Goal: Information Seeking & Learning: Learn about a topic

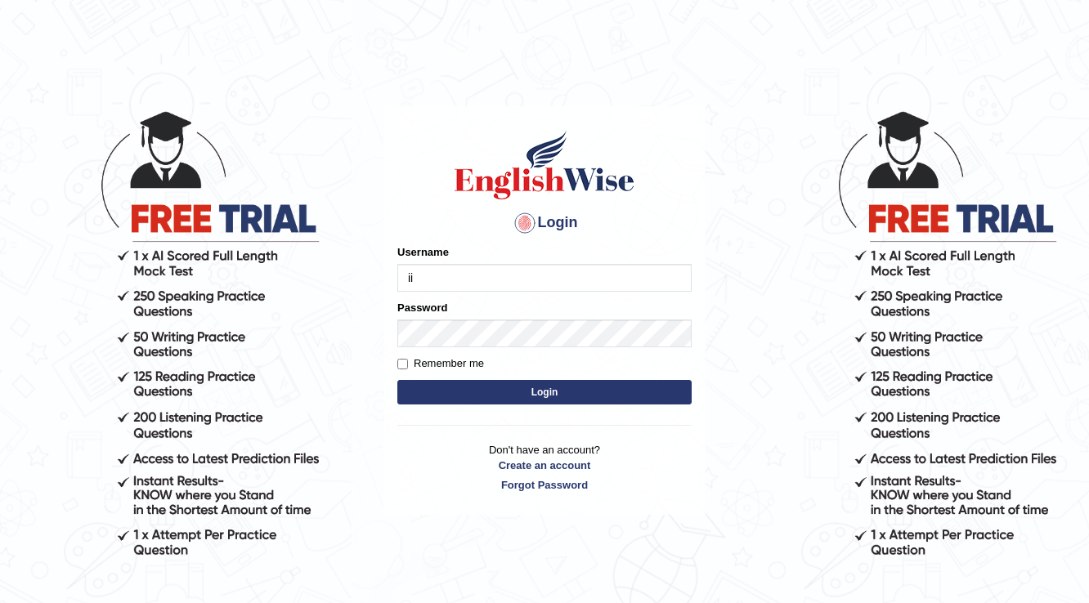
type input "i"
click at [521, 278] on input "Username" at bounding box center [544, 278] width 294 height 28
type input "issak"
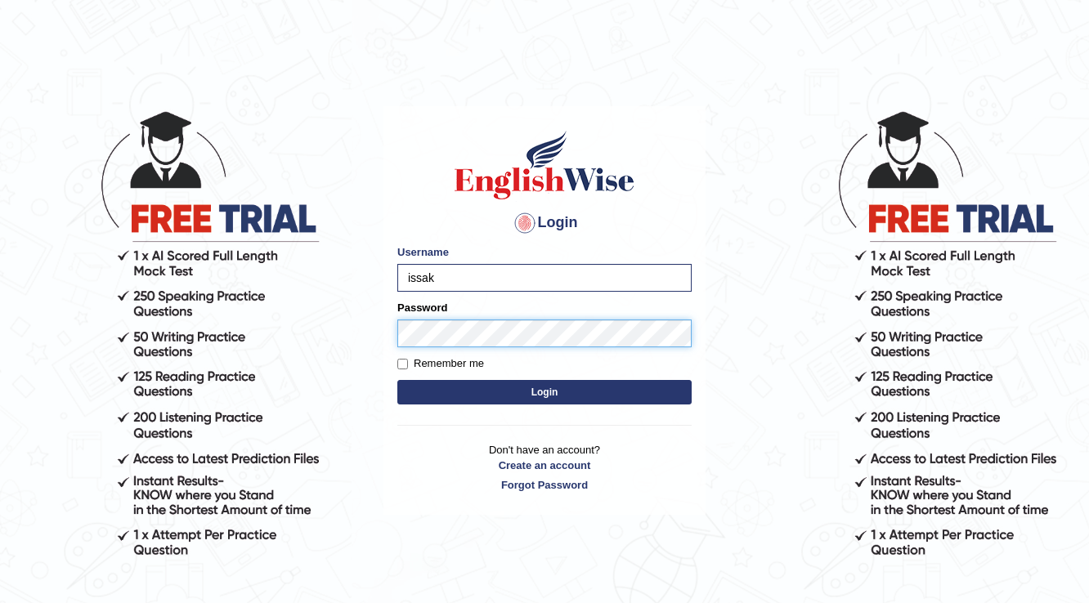
click at [397, 380] on button "Login" at bounding box center [544, 392] width 294 height 25
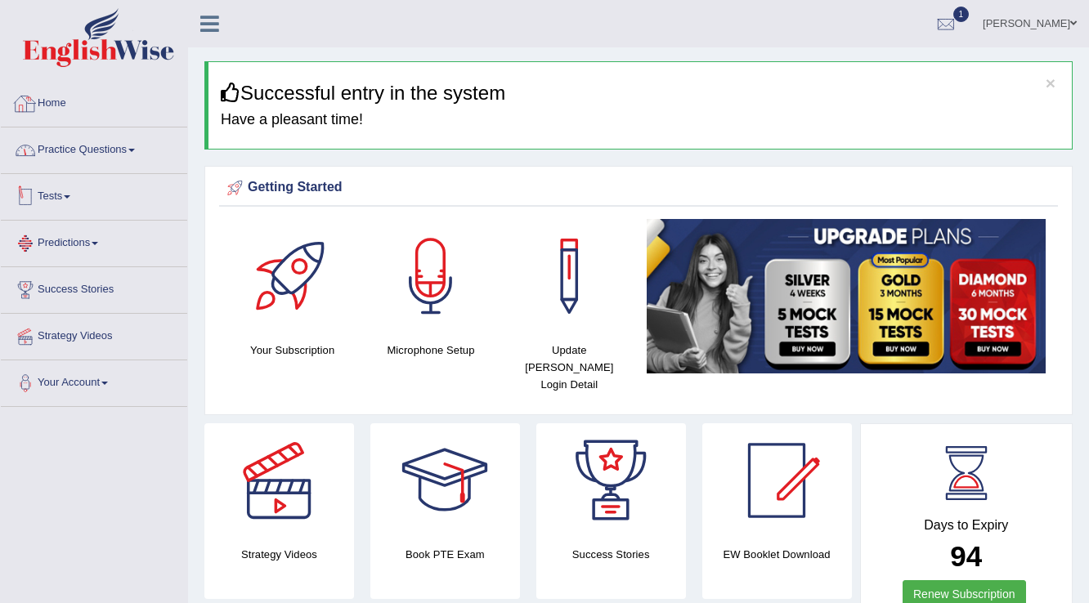
click at [140, 129] on link "Practice Questions" at bounding box center [94, 148] width 186 height 41
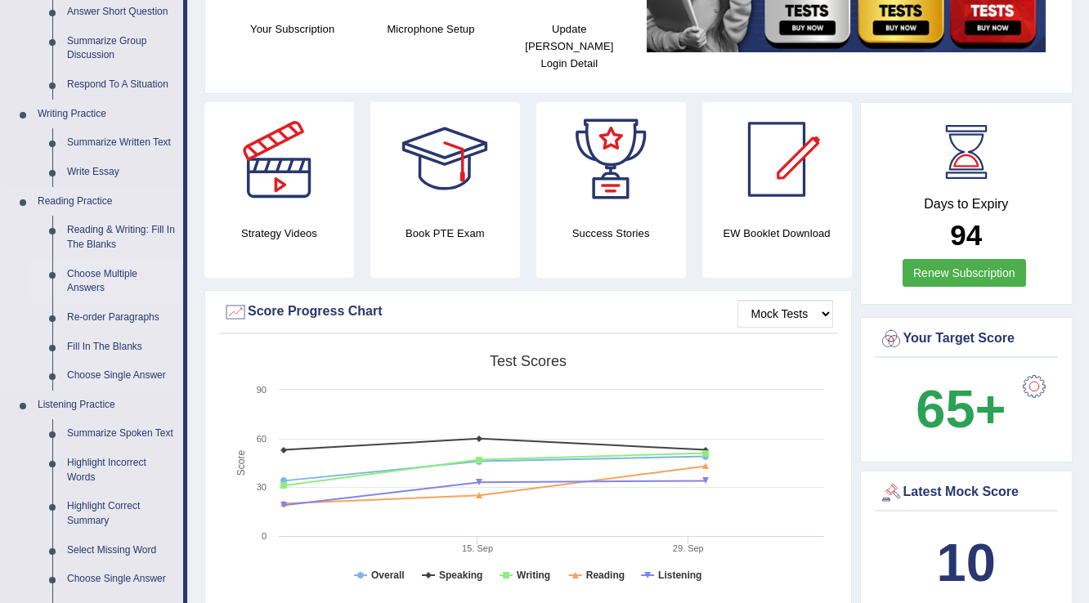
scroll to position [589, 0]
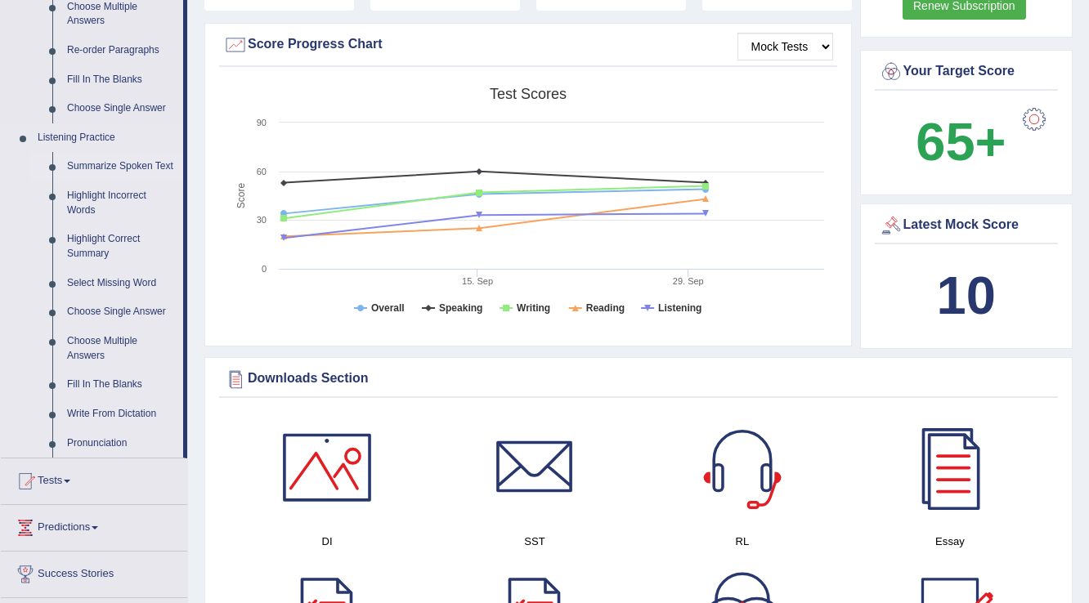
click at [155, 173] on link "Summarize Spoken Text" at bounding box center [121, 166] width 123 height 29
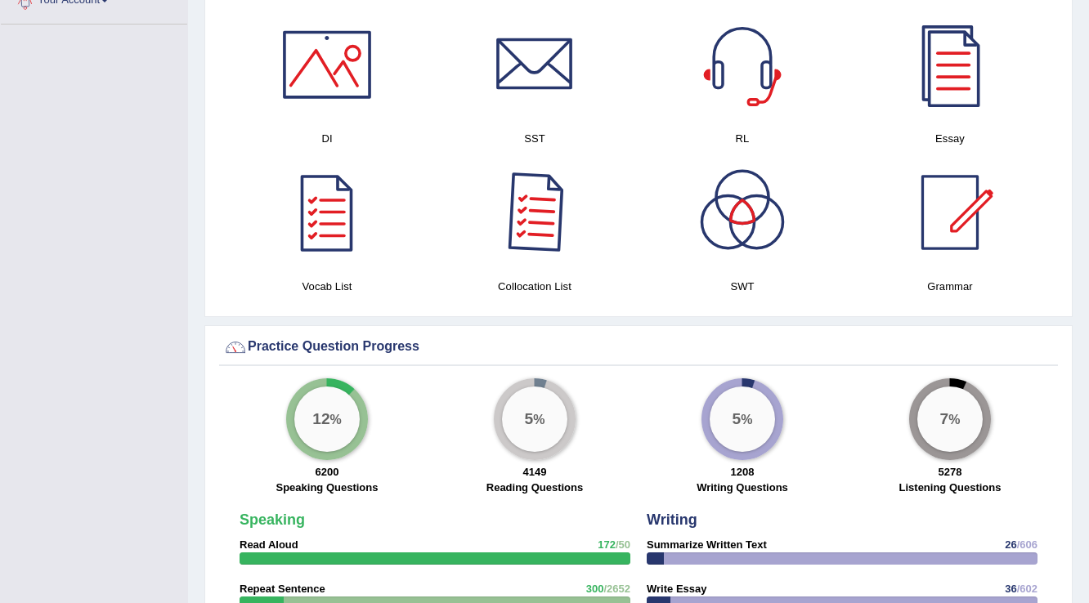
scroll to position [809, 0]
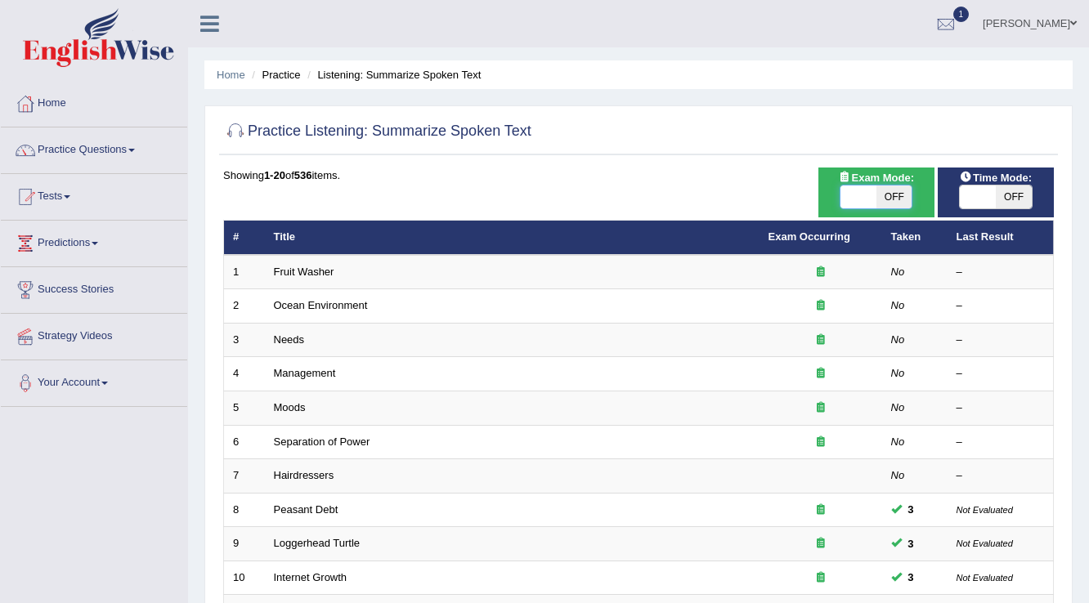
click at [863, 196] on span at bounding box center [858, 197] width 36 height 23
checkbox input "true"
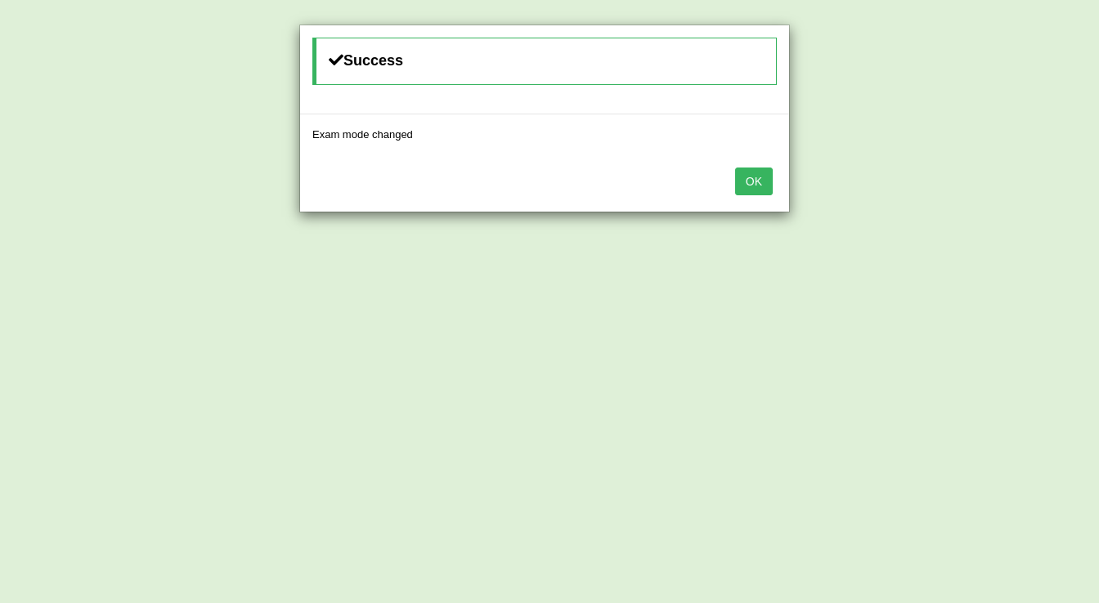
click at [742, 168] on button "OK" at bounding box center [754, 182] width 38 height 28
click at [744, 169] on button "OK" at bounding box center [754, 182] width 38 height 28
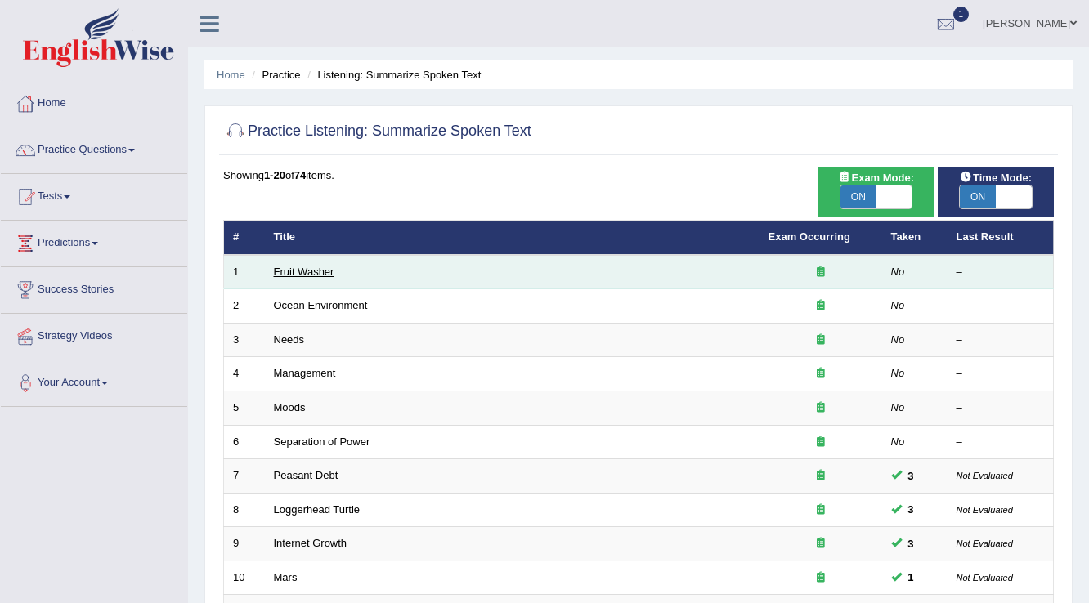
click at [311, 271] on link "Fruit Washer" at bounding box center [304, 272] width 60 height 12
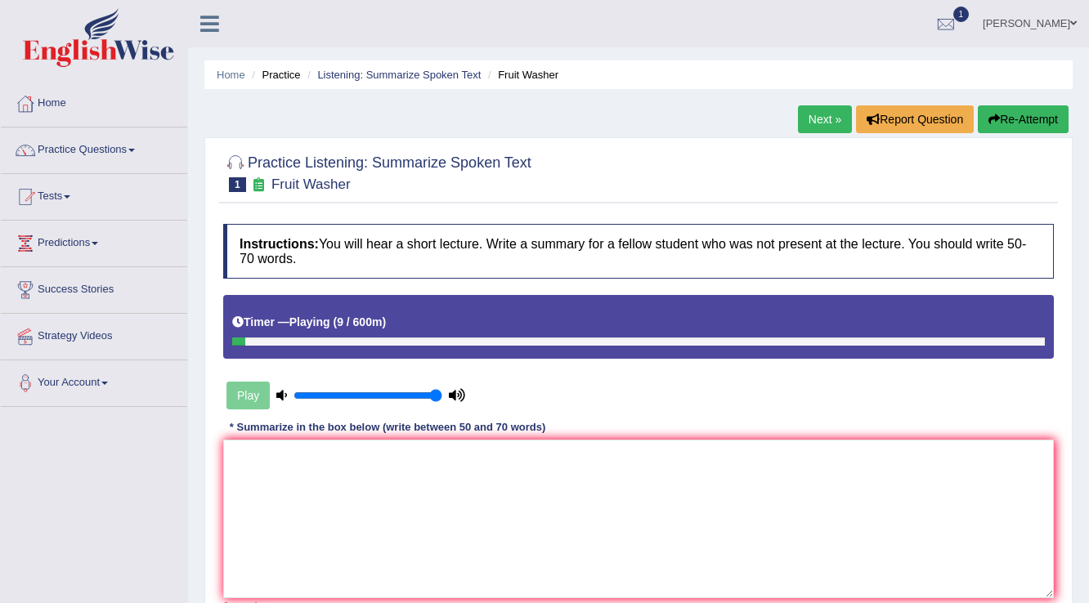
click at [835, 123] on link "Next »" at bounding box center [825, 119] width 54 height 28
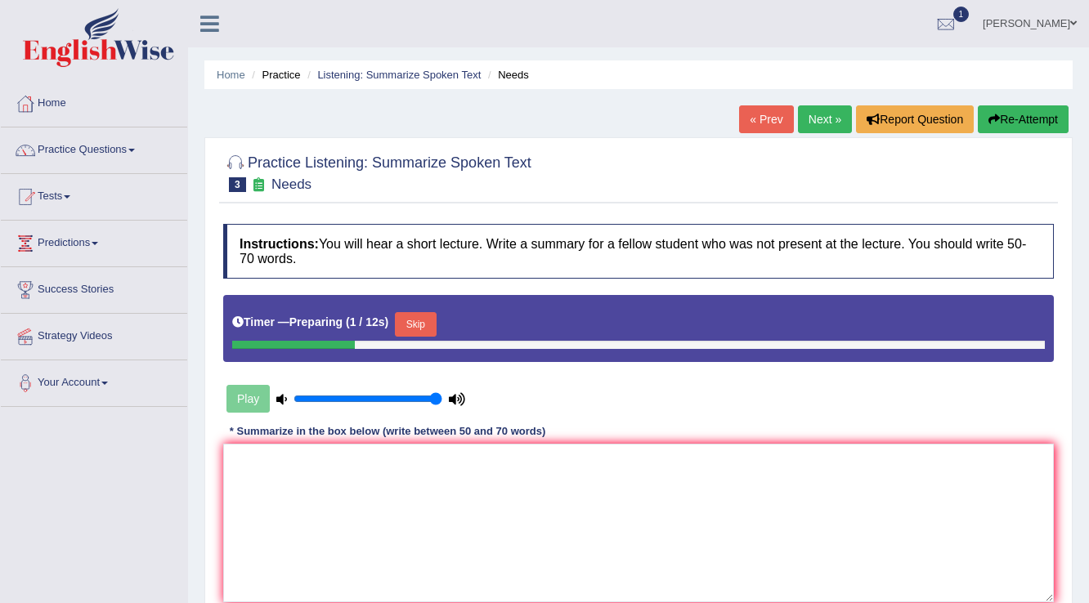
click at [419, 324] on button "Skip" at bounding box center [415, 324] width 41 height 25
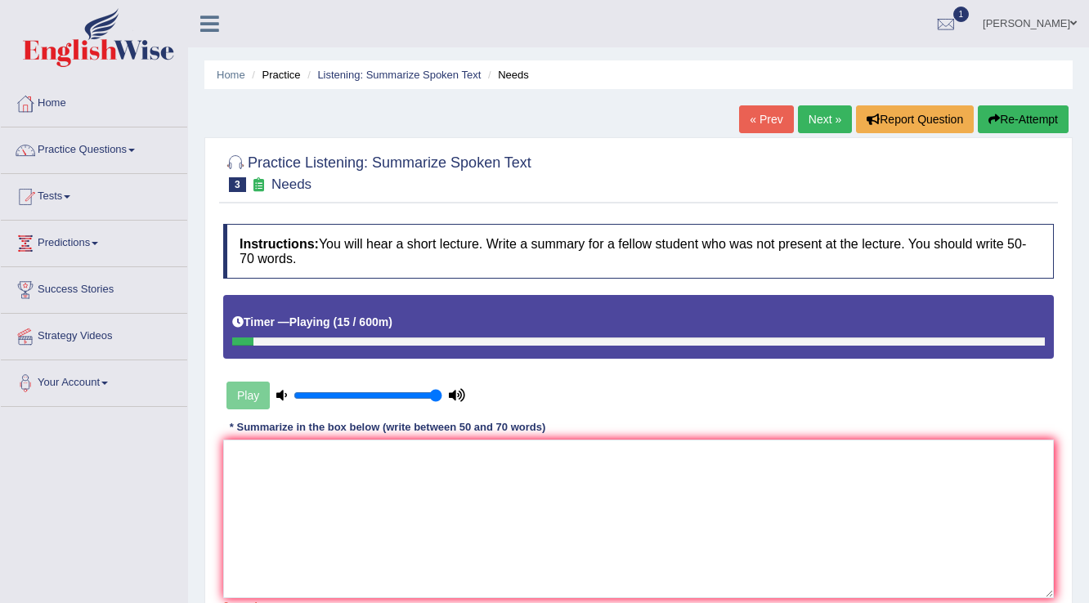
click at [809, 117] on link "Next »" at bounding box center [825, 119] width 54 height 28
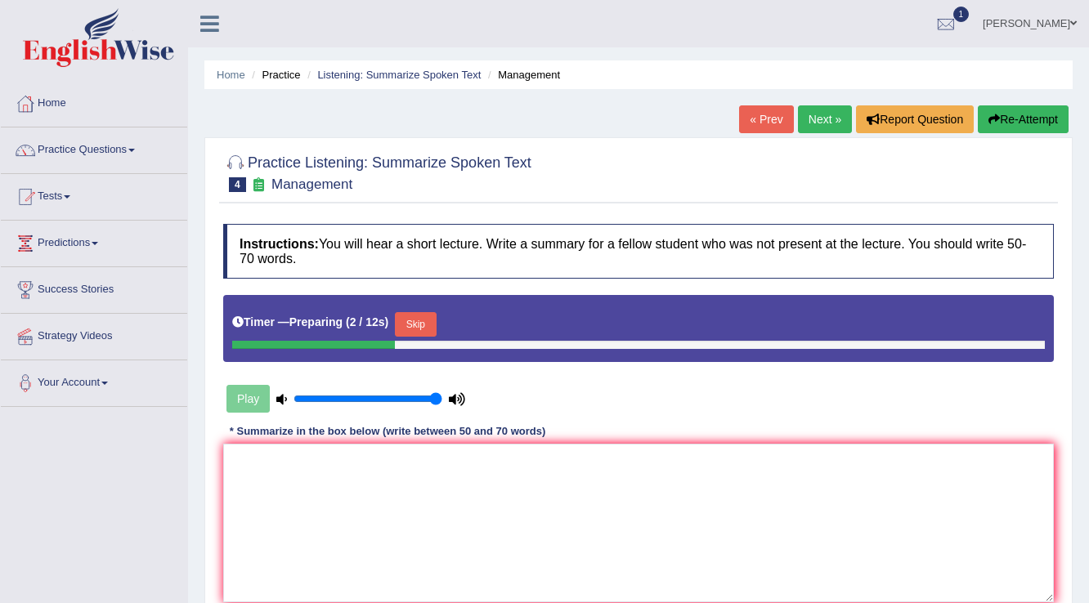
click at [755, 128] on link "« Prev" at bounding box center [766, 119] width 54 height 28
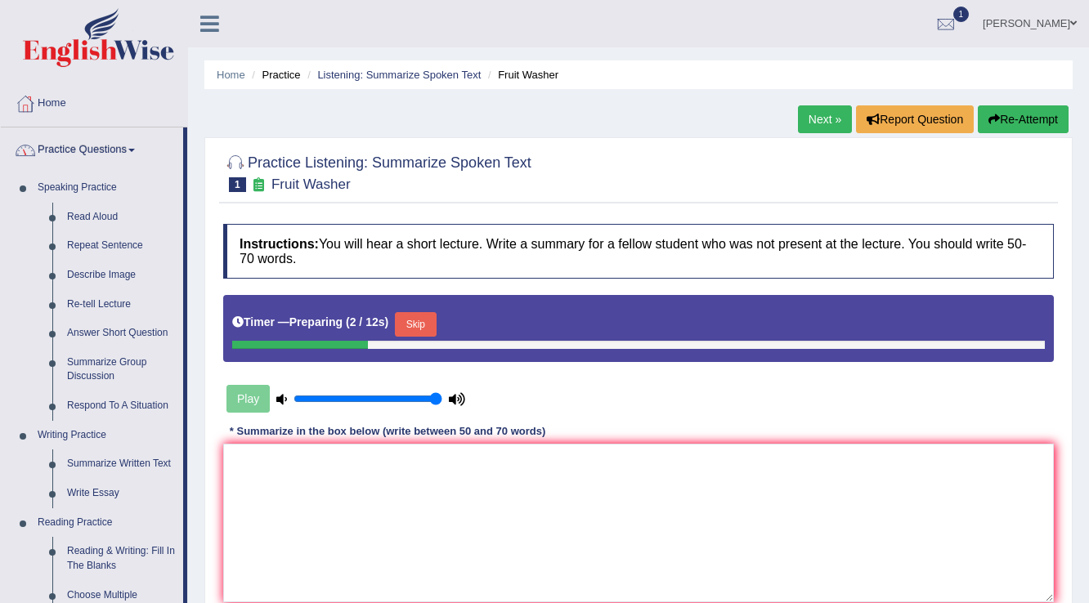
click at [67, 105] on link "Home" at bounding box center [94, 101] width 186 height 41
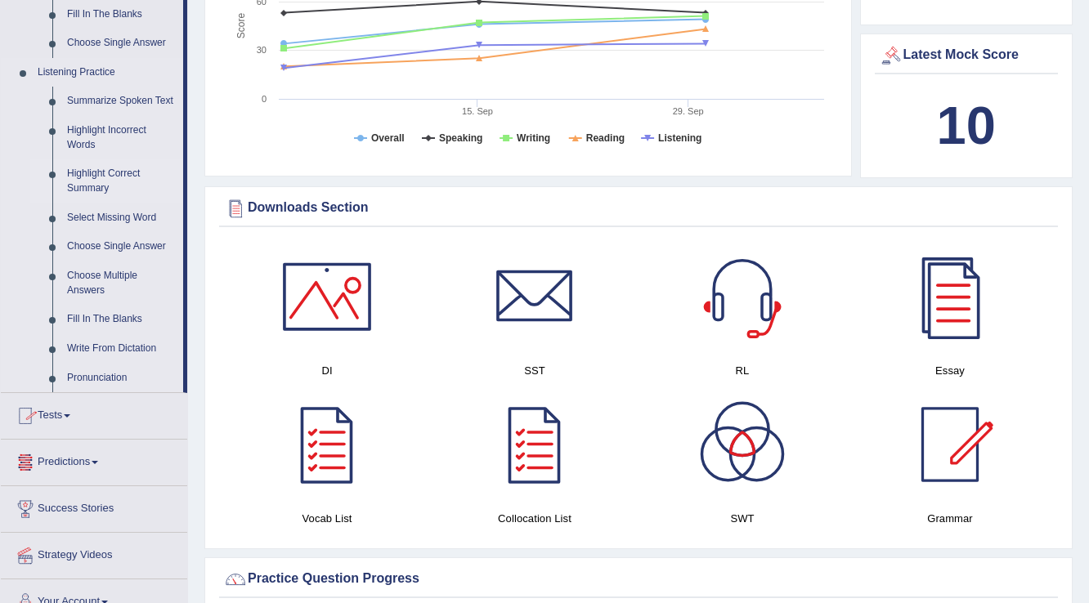
scroll to position [523, 0]
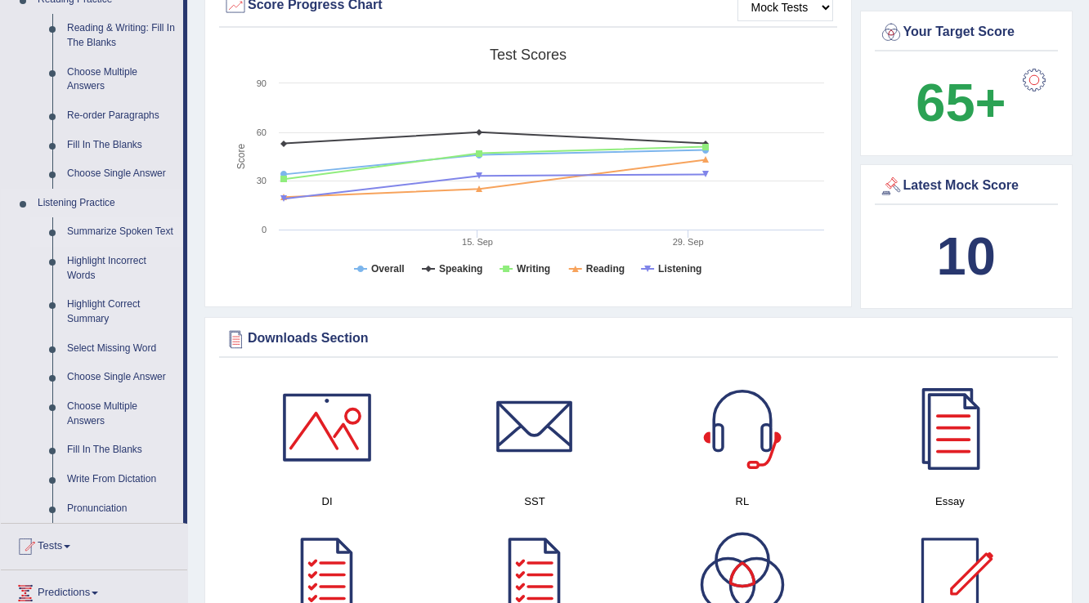
click at [111, 226] on link "Summarize Spoken Text" at bounding box center [121, 231] width 123 height 29
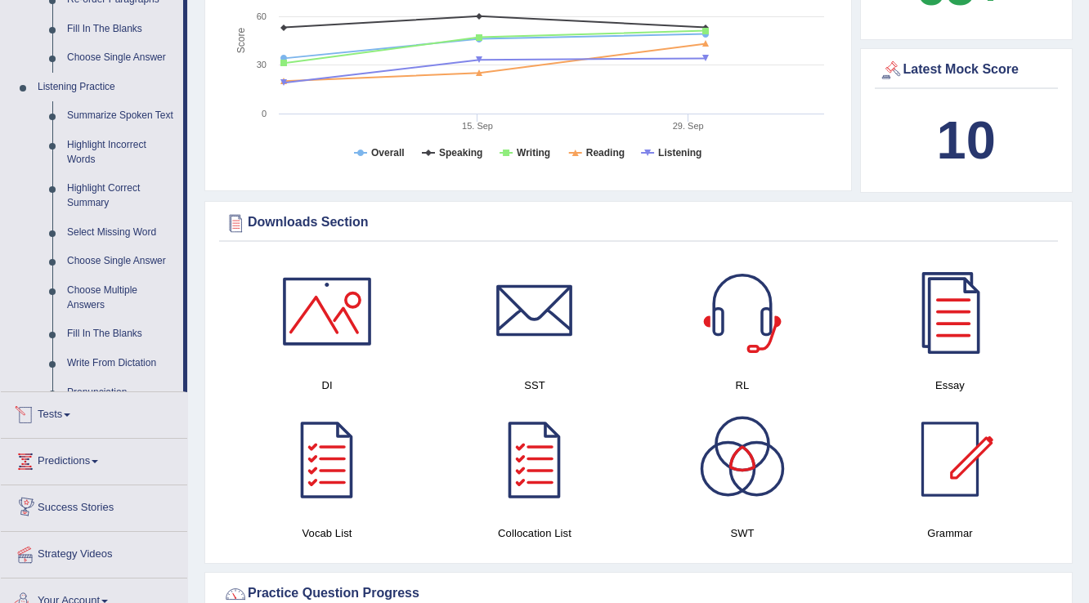
scroll to position [1099, 0]
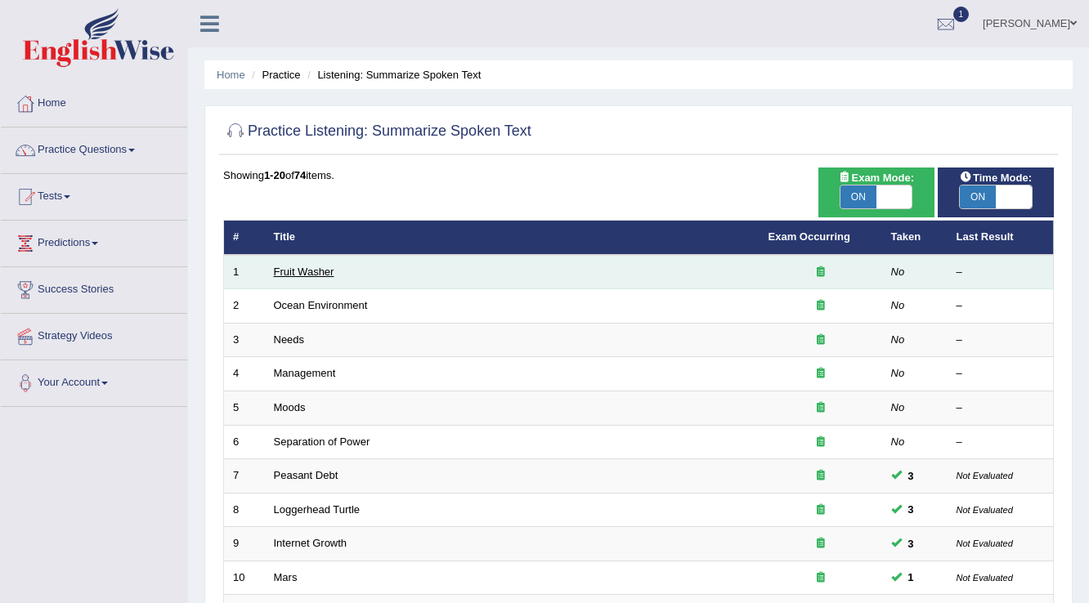
click at [279, 270] on link "Fruit Washer" at bounding box center [304, 272] width 60 height 12
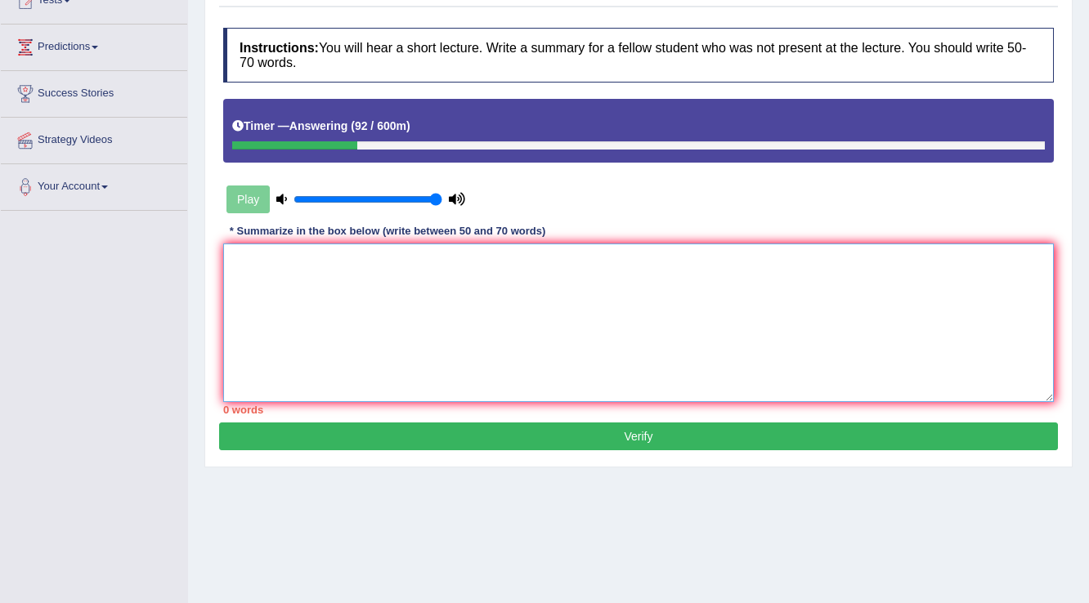
click at [440, 327] on textarea at bounding box center [638, 323] width 831 height 159
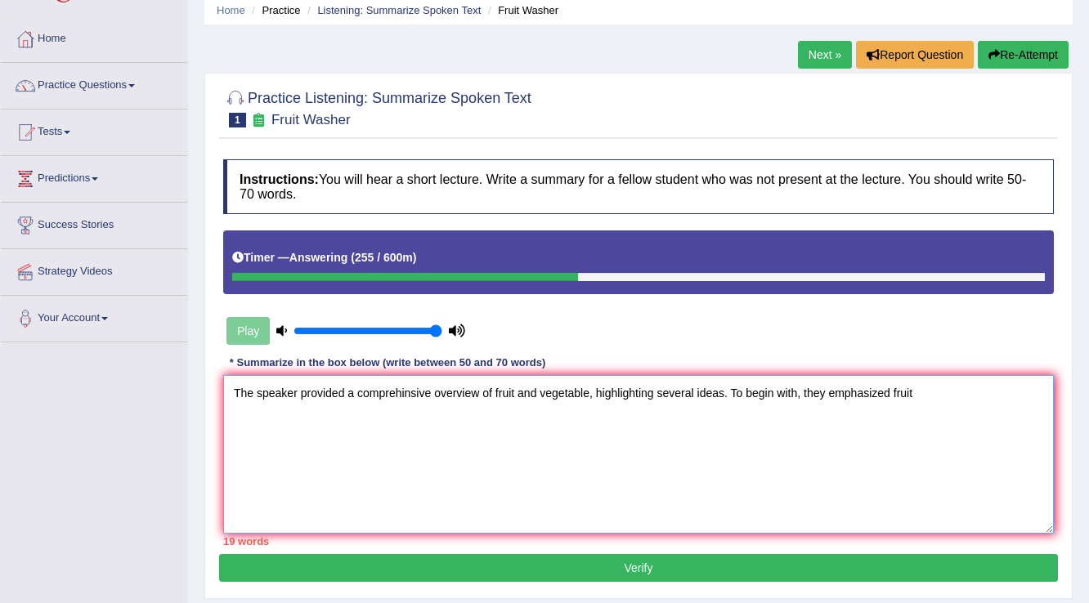
scroll to position [65, 0]
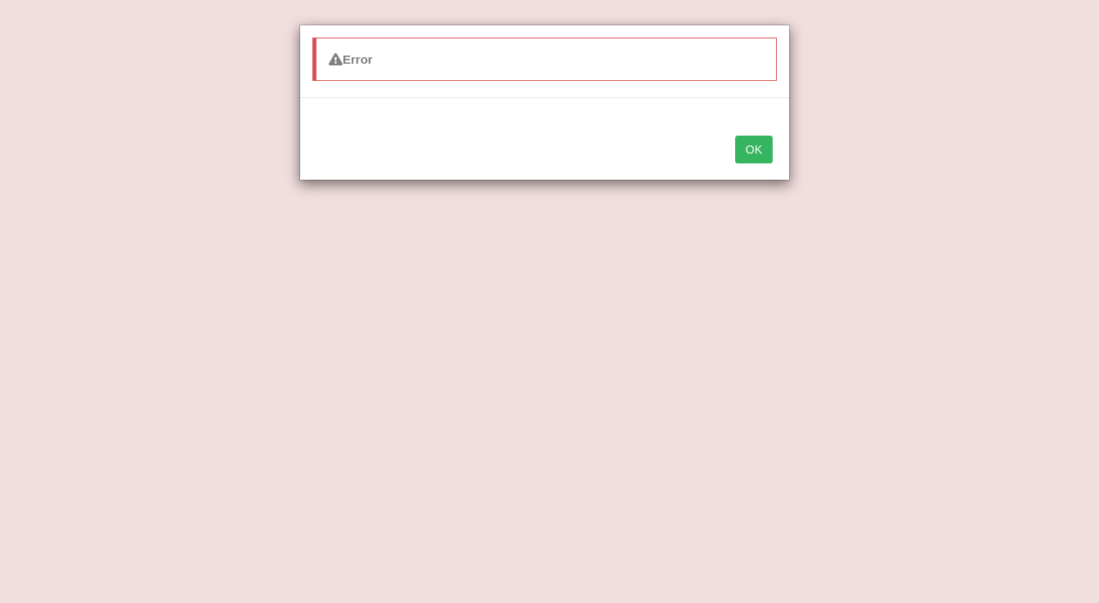
click at [753, 160] on button "OK" at bounding box center [754, 150] width 38 height 28
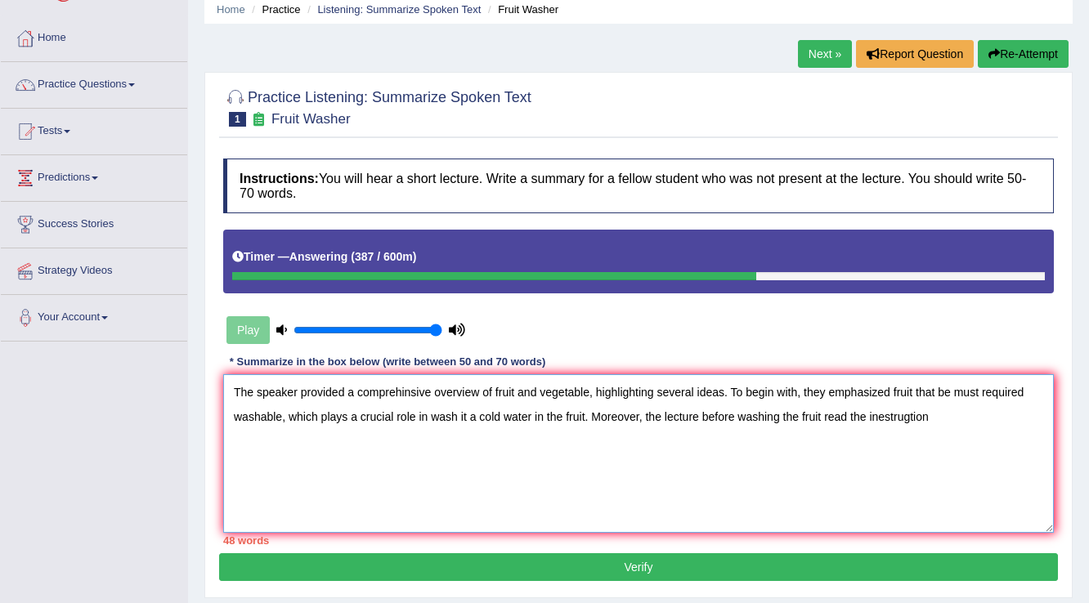
drag, startPoint x: 921, startPoint y: 426, endPoint x: 925, endPoint y: 416, distance: 11.0
click at [925, 416] on textarea "The speaker provided a comprehinsive overview of fruit and vegetable, highlight…" at bounding box center [638, 453] width 831 height 159
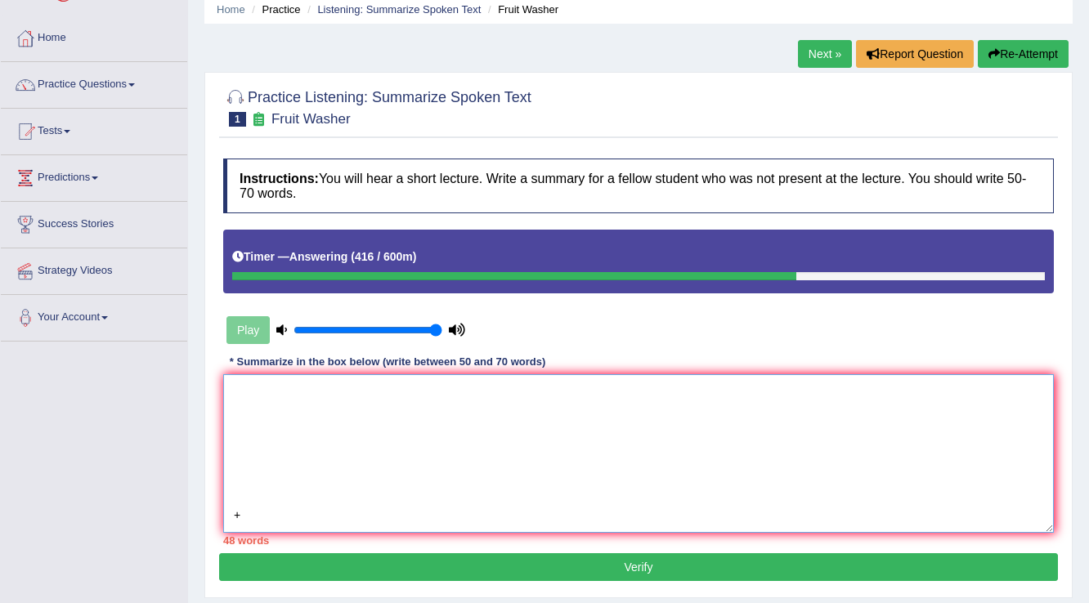
click at [734, 474] on textarea "The speaker provided a comprehinsive overview of fruit and vegetable, highlight…" at bounding box center [638, 453] width 831 height 159
type textarea "The speaker provided a comprehinsive overview of fruit and vegetable, highlight…"
